Goal: Information Seeking & Learning: Learn about a topic

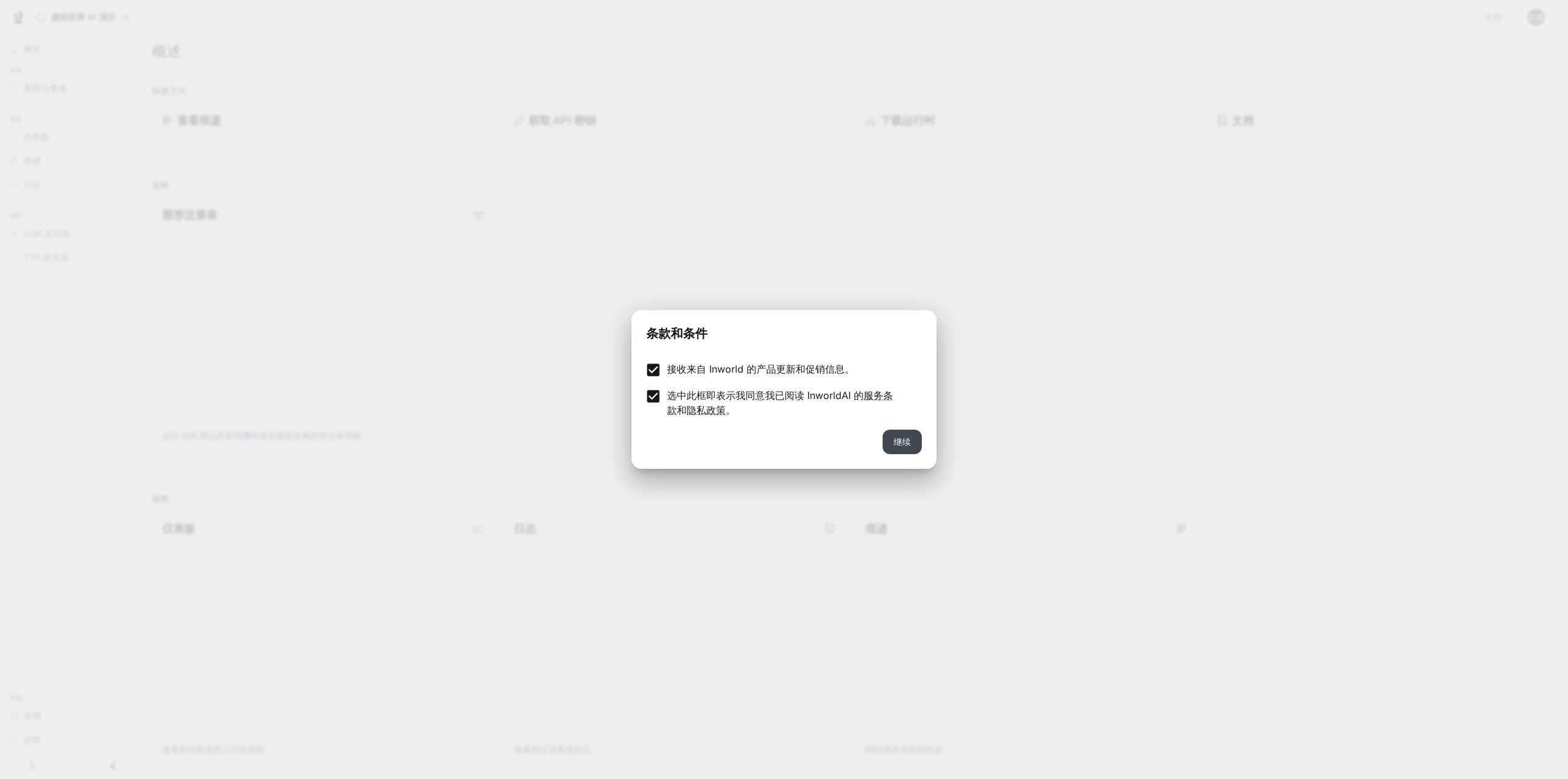
click at [913, 446] on button "继续" at bounding box center [901, 442] width 39 height 25
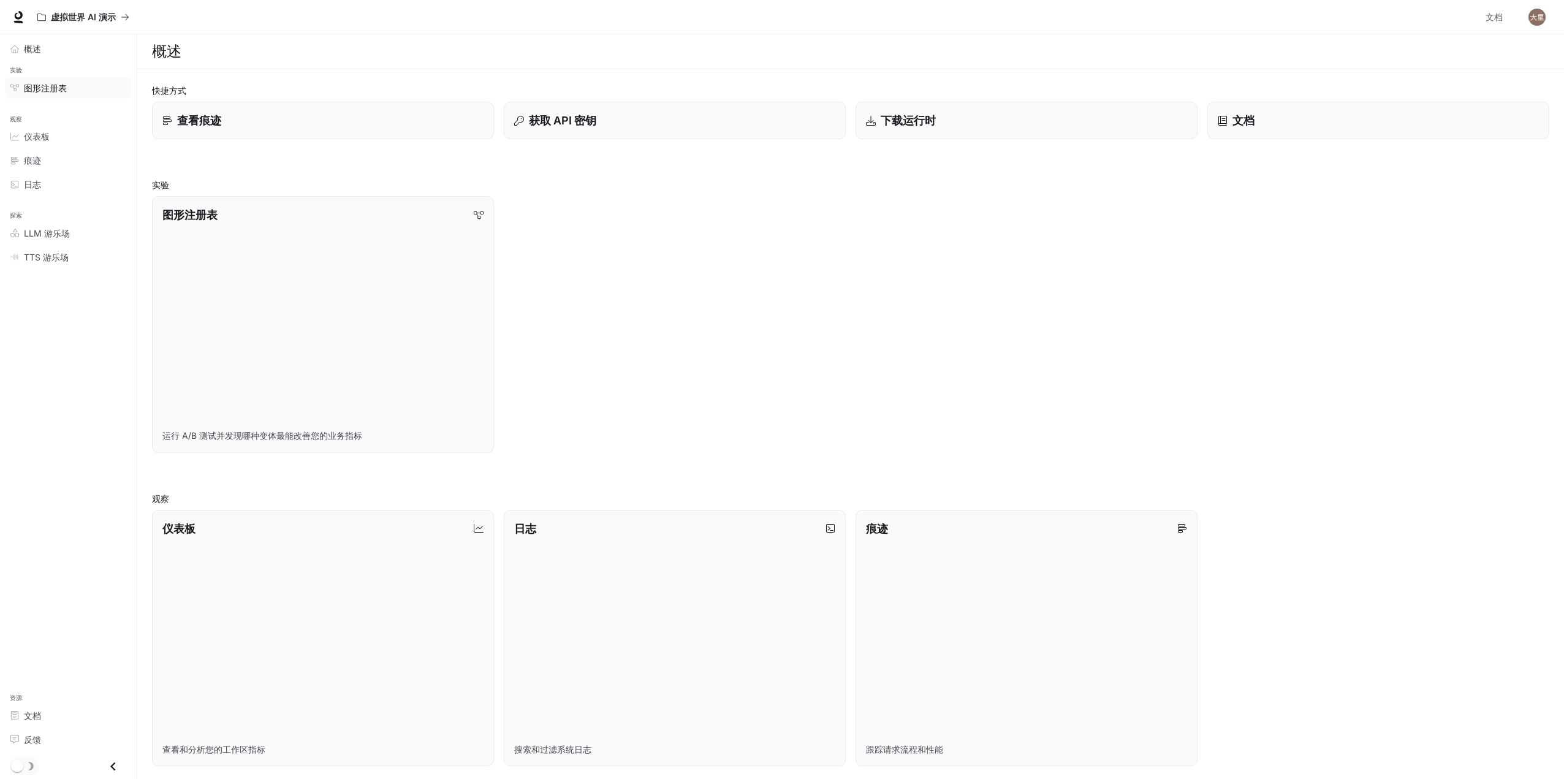
click at [64, 89] on font "图形注册表" at bounding box center [45, 88] width 43 height 10
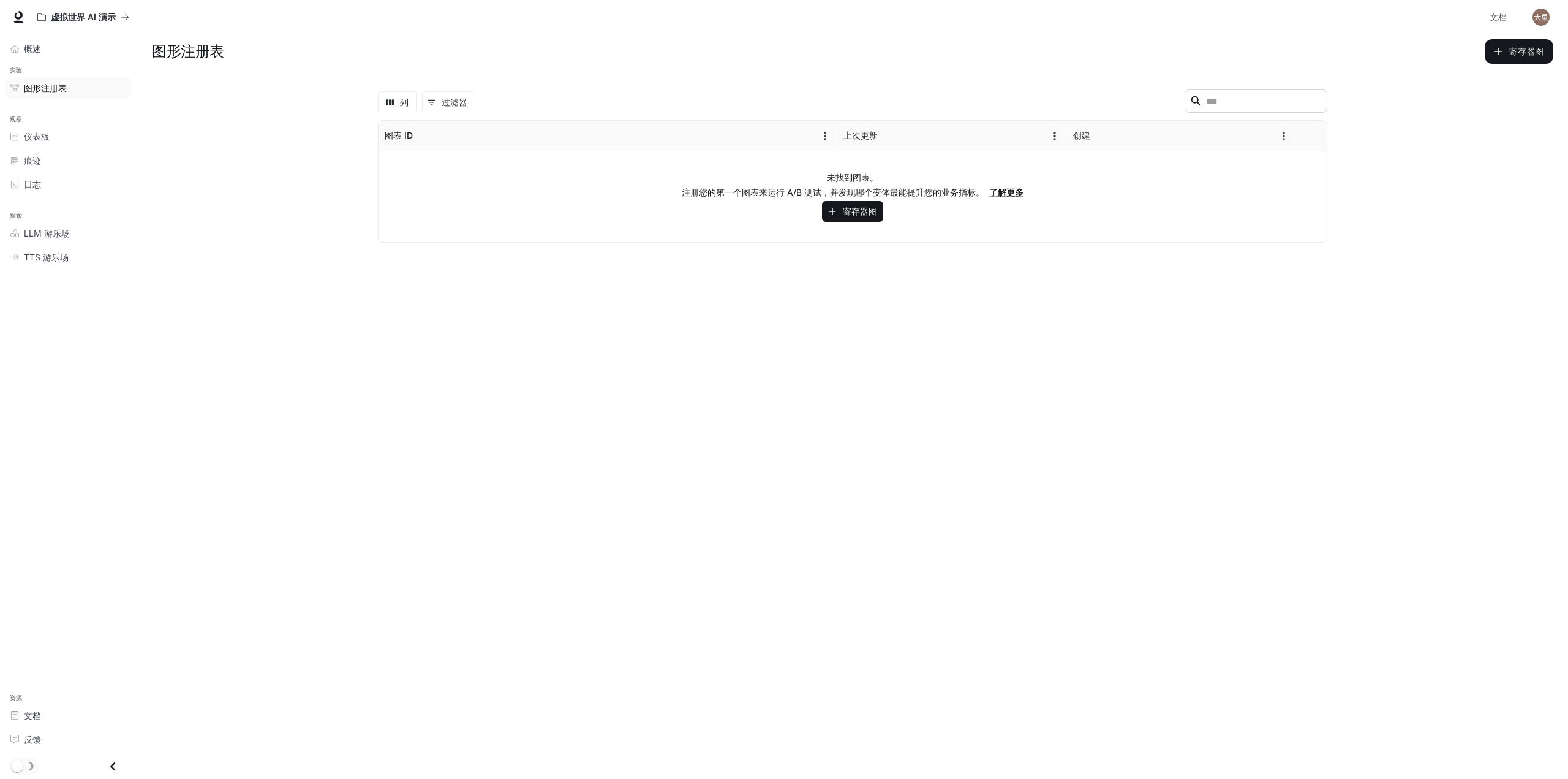
click at [571, 163] on div "未找到图表。 注册您的第一个图表来运行 A/B 测试，并发现哪个变体最能提升您的业务指标。 了解更多 寄存器图" at bounding box center [852, 196] width 947 height 91
click at [56, 53] on div "概述" at bounding box center [75, 48] width 102 height 13
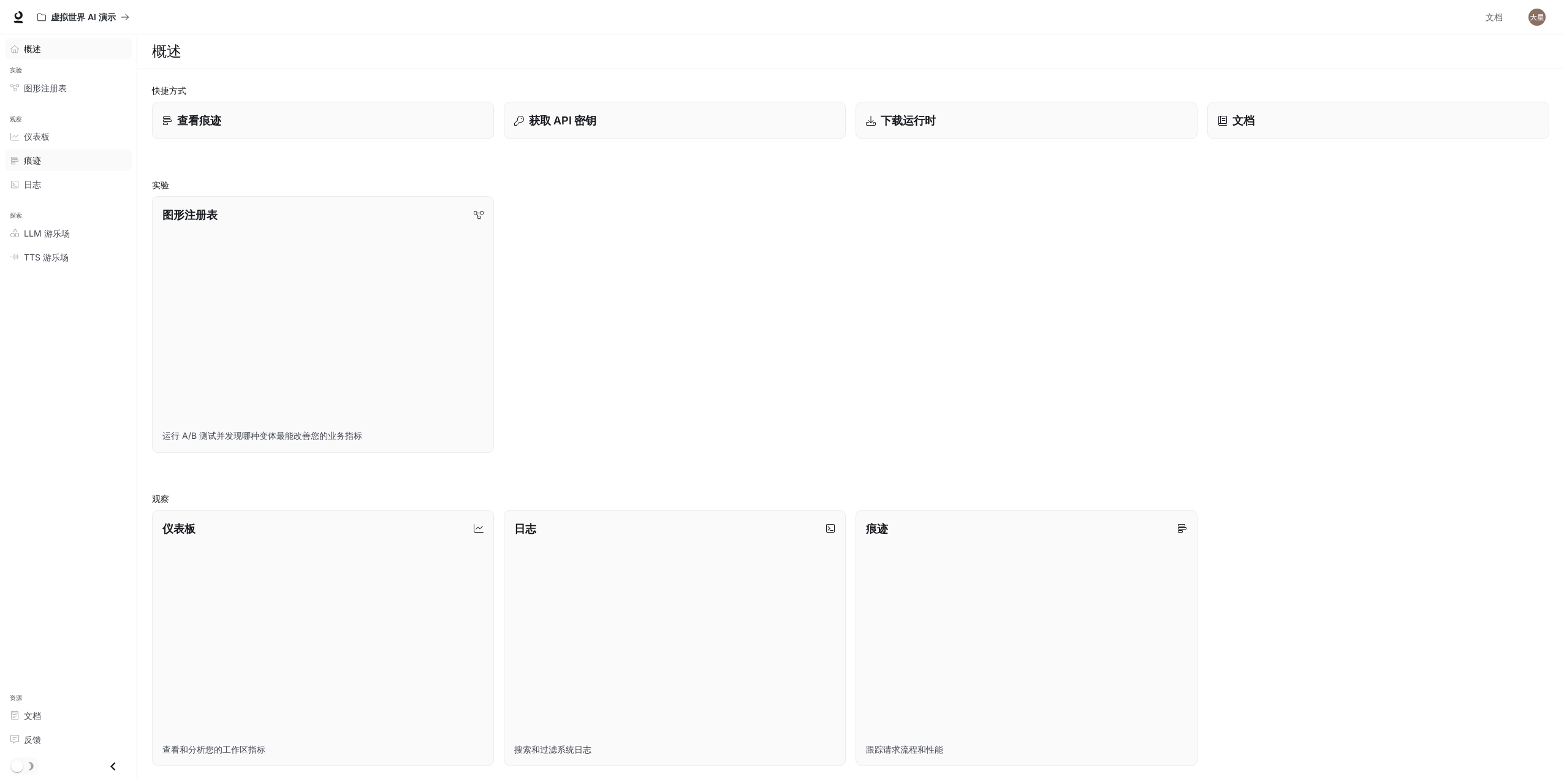
click at [54, 156] on div "痕迹" at bounding box center [75, 160] width 102 height 13
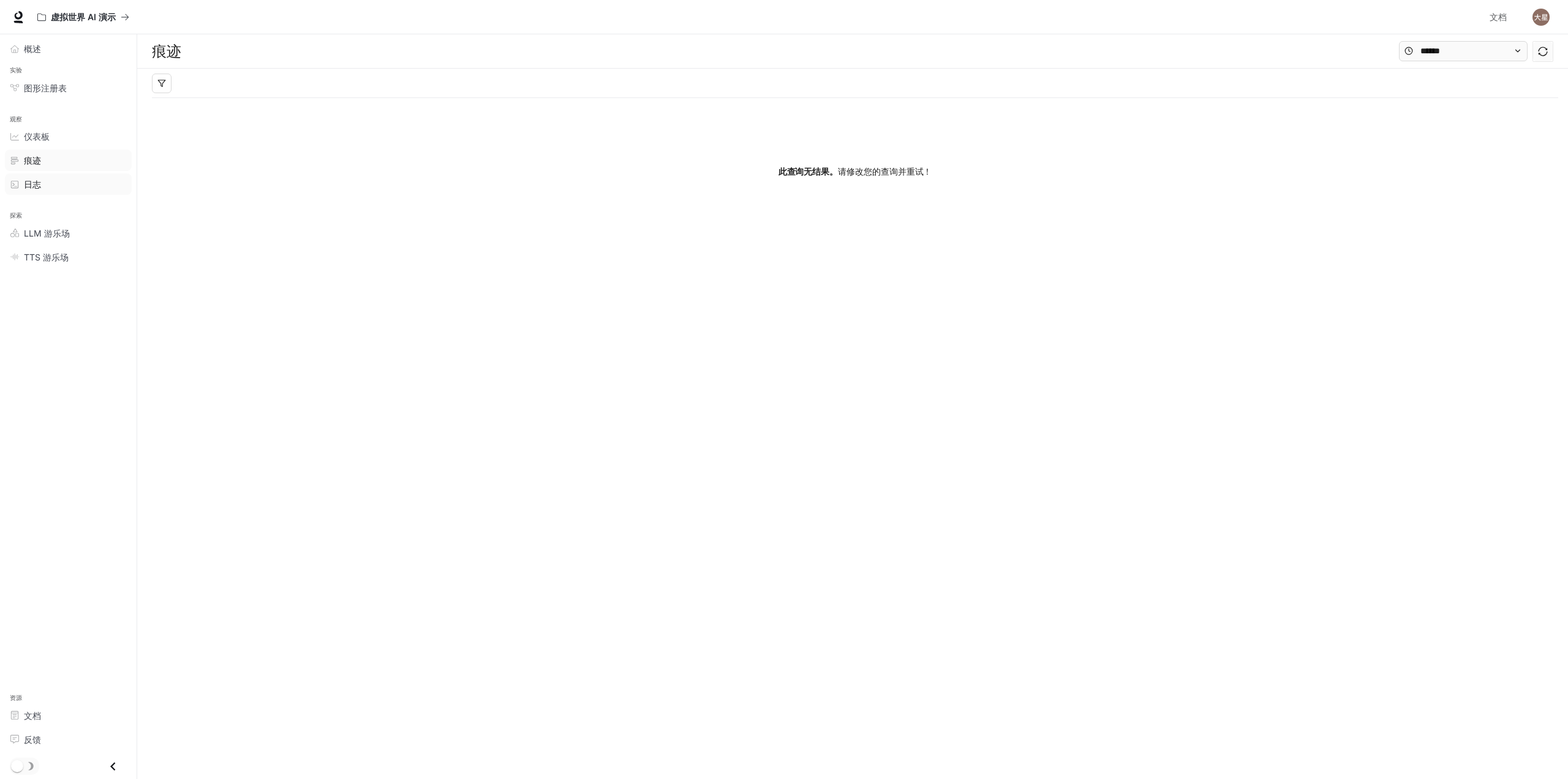
click at [64, 176] on link "日志" at bounding box center [68, 183] width 127 height 21
click at [69, 237] on font "LLM 游乐场" at bounding box center [47, 233] width 46 height 10
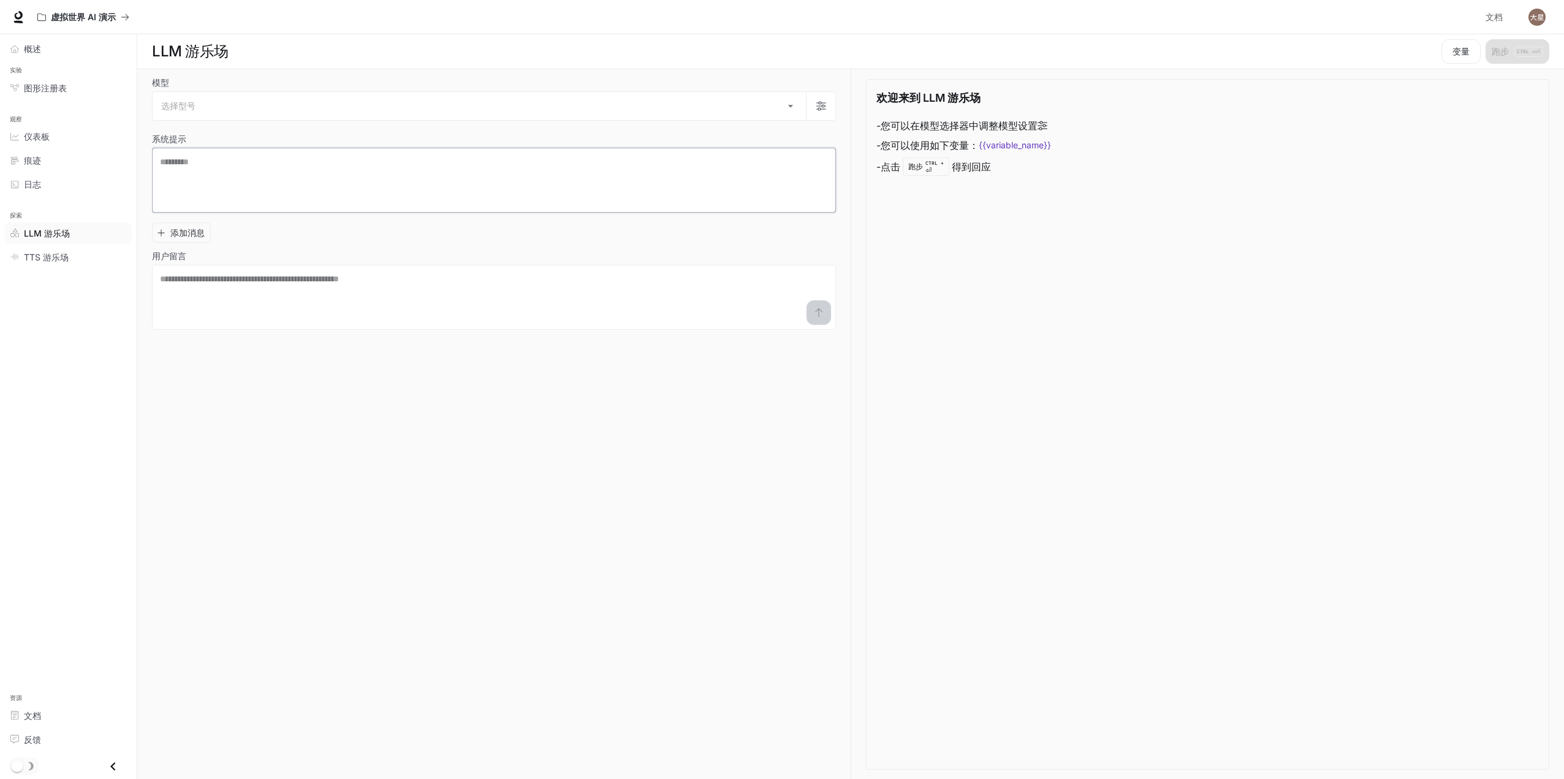
click at [278, 180] on textarea at bounding box center [494, 180] width 668 height 49
click at [61, 263] on span "TTS 游乐场" at bounding box center [46, 257] width 45 height 13
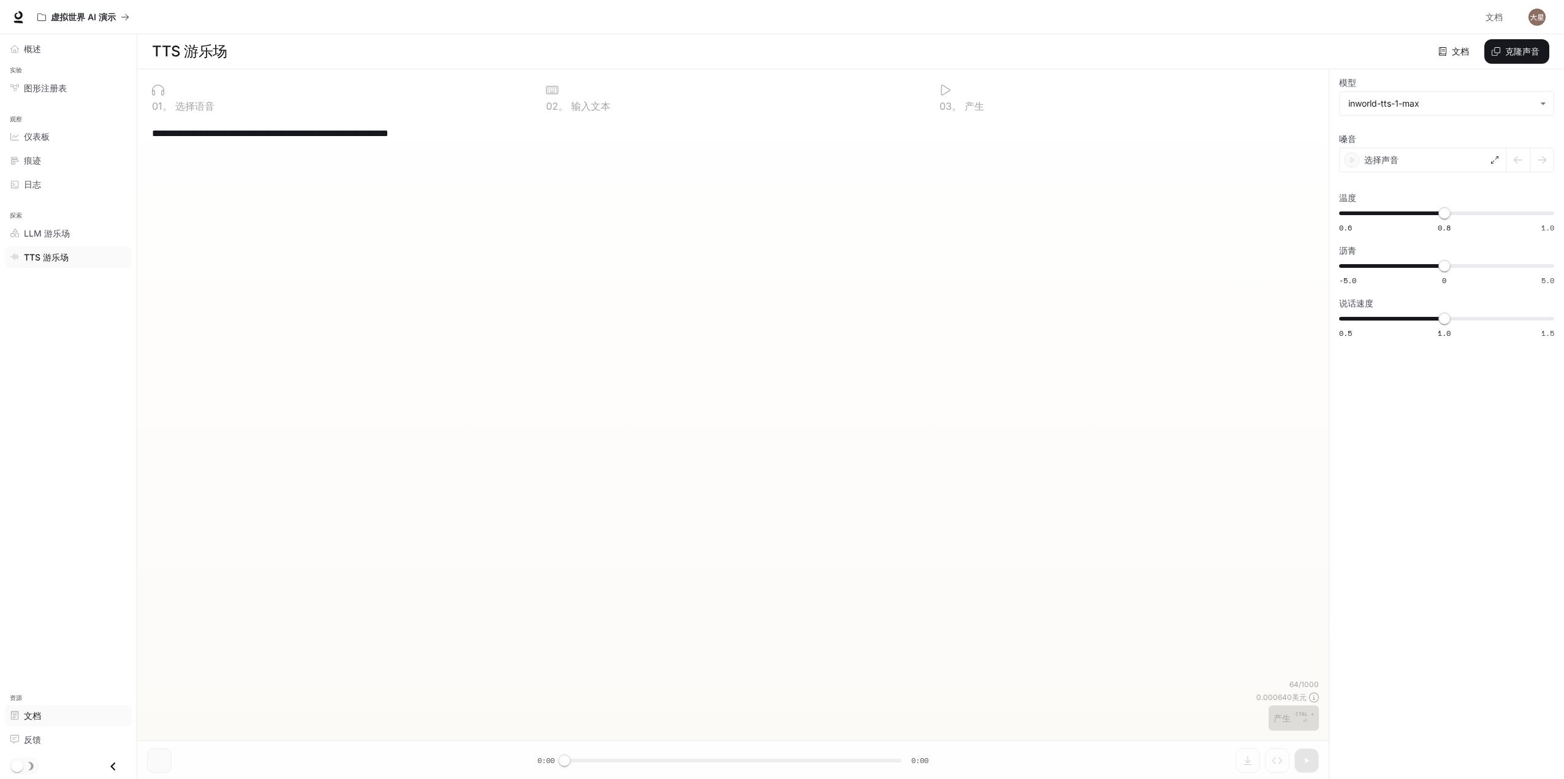
click at [39, 712] on font "文档" at bounding box center [32, 715] width 17 height 10
